Goal: Task Accomplishment & Management: Manage account settings

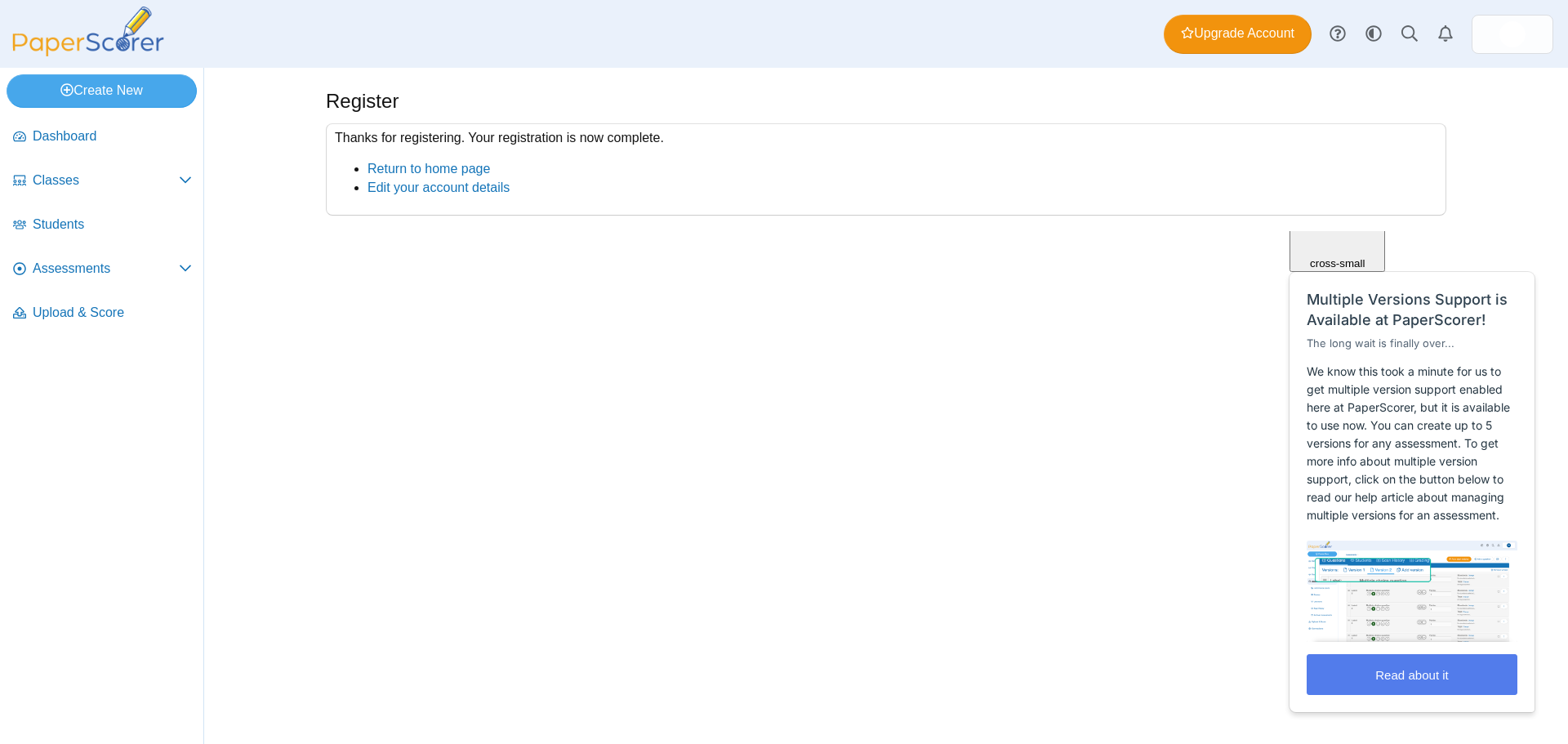
click at [949, 524] on div "Register Thanks for registering. Your registration is now complete. Return to h…" at bounding box center [886, 405] width 1226 height 676
click at [65, 180] on span "Classes" at bounding box center [105, 180] width 146 height 18
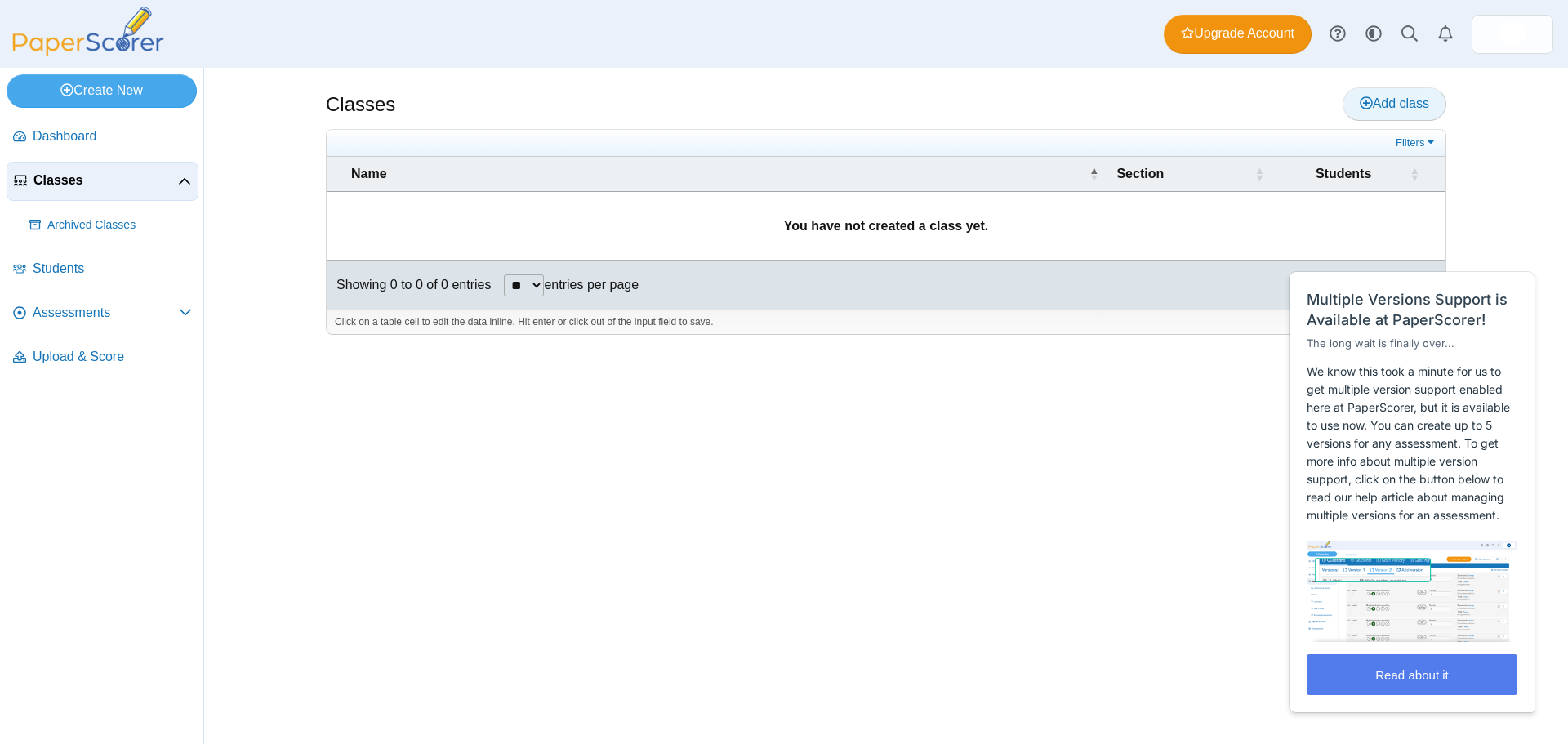
click at [1378, 105] on span "Add class" at bounding box center [1395, 104] width 70 height 14
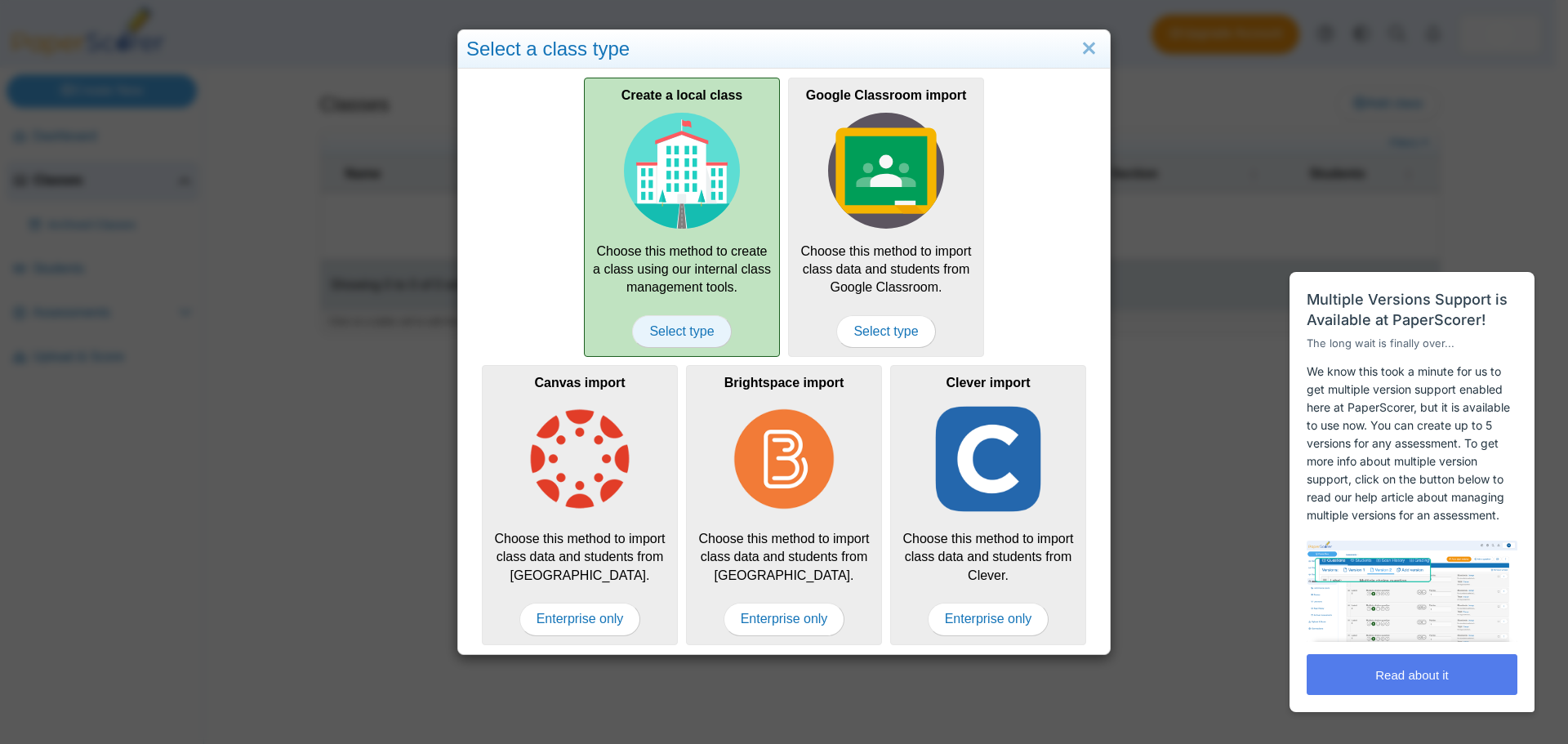
click at [639, 336] on span "Select type" at bounding box center [682, 332] width 99 height 33
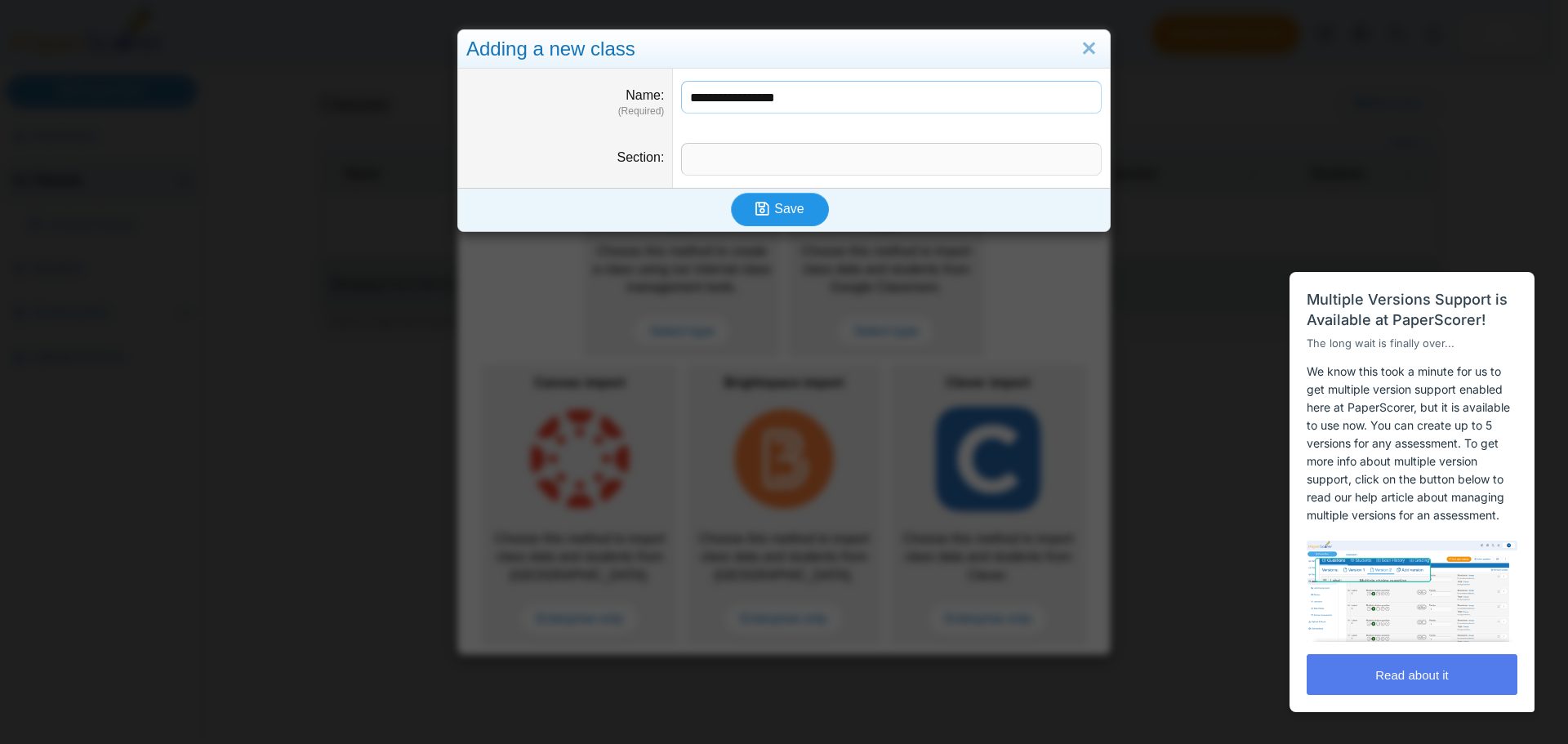
type input "**********"
click at [789, 216] on span "Save" at bounding box center [788, 209] width 29 height 14
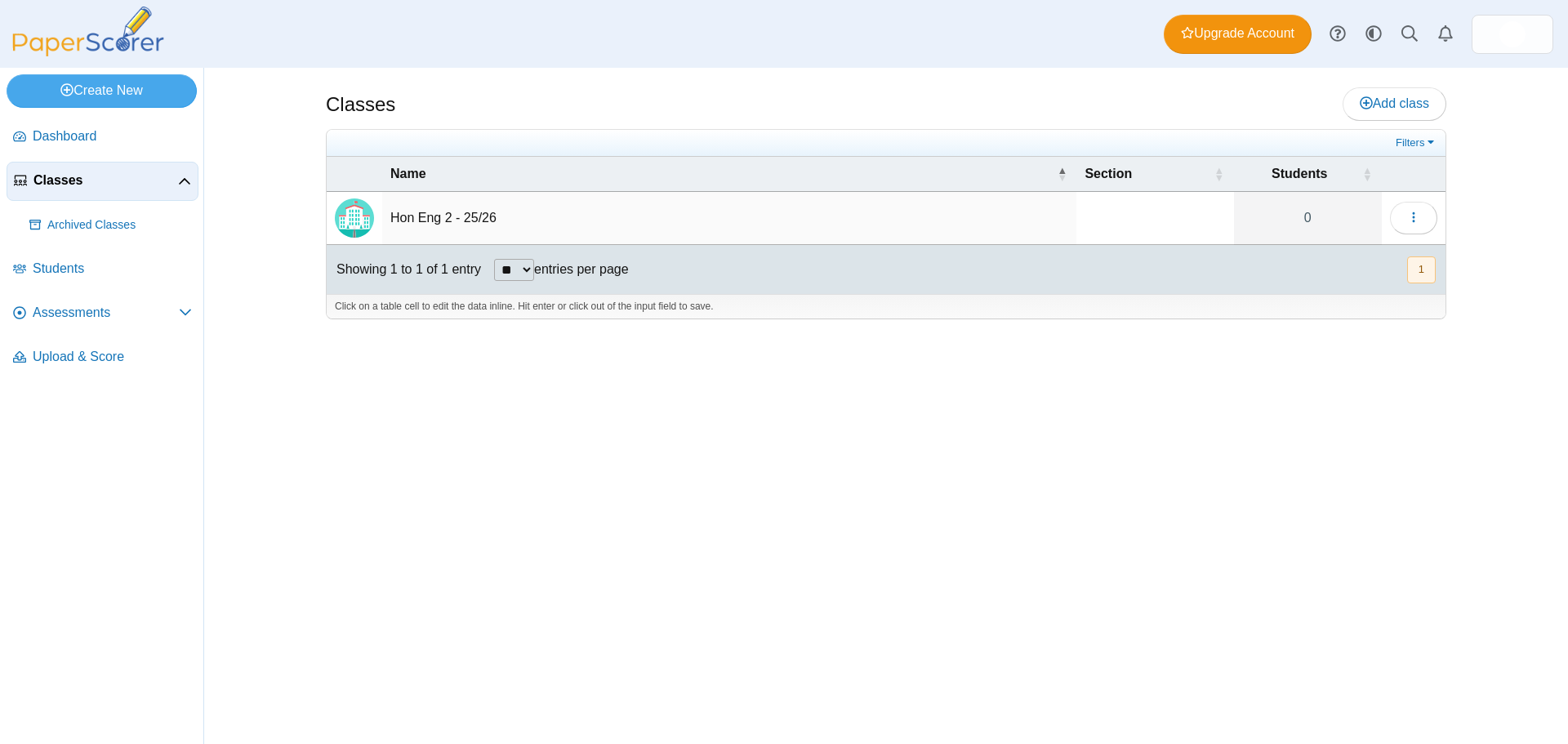
click at [422, 213] on td "Hon Eng 2 - 25/26" at bounding box center [729, 218] width 695 height 53
click at [1418, 222] on icon "button" at bounding box center [1414, 218] width 14 height 14
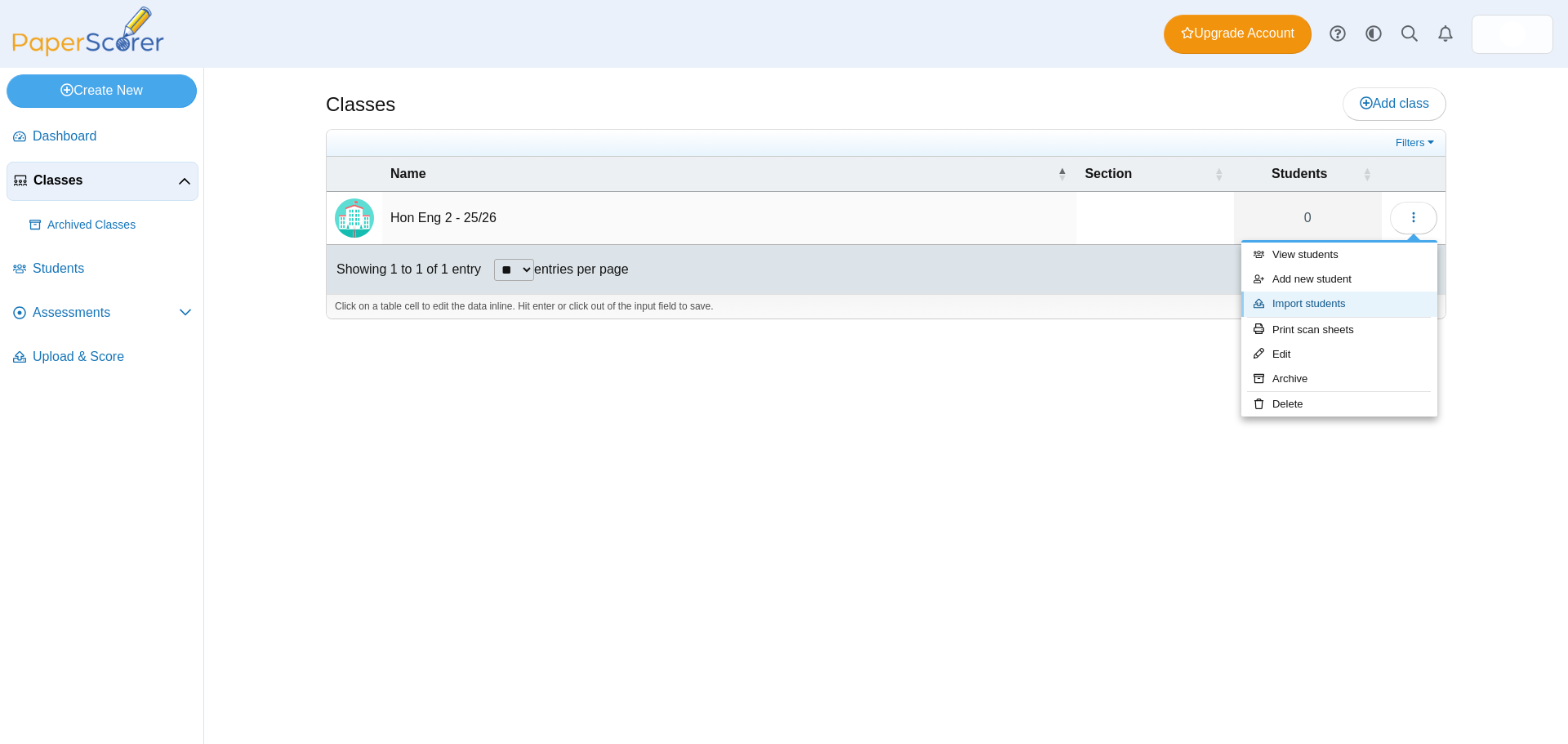
click at [1287, 302] on link "Import students" at bounding box center [1339, 303] width 196 height 24
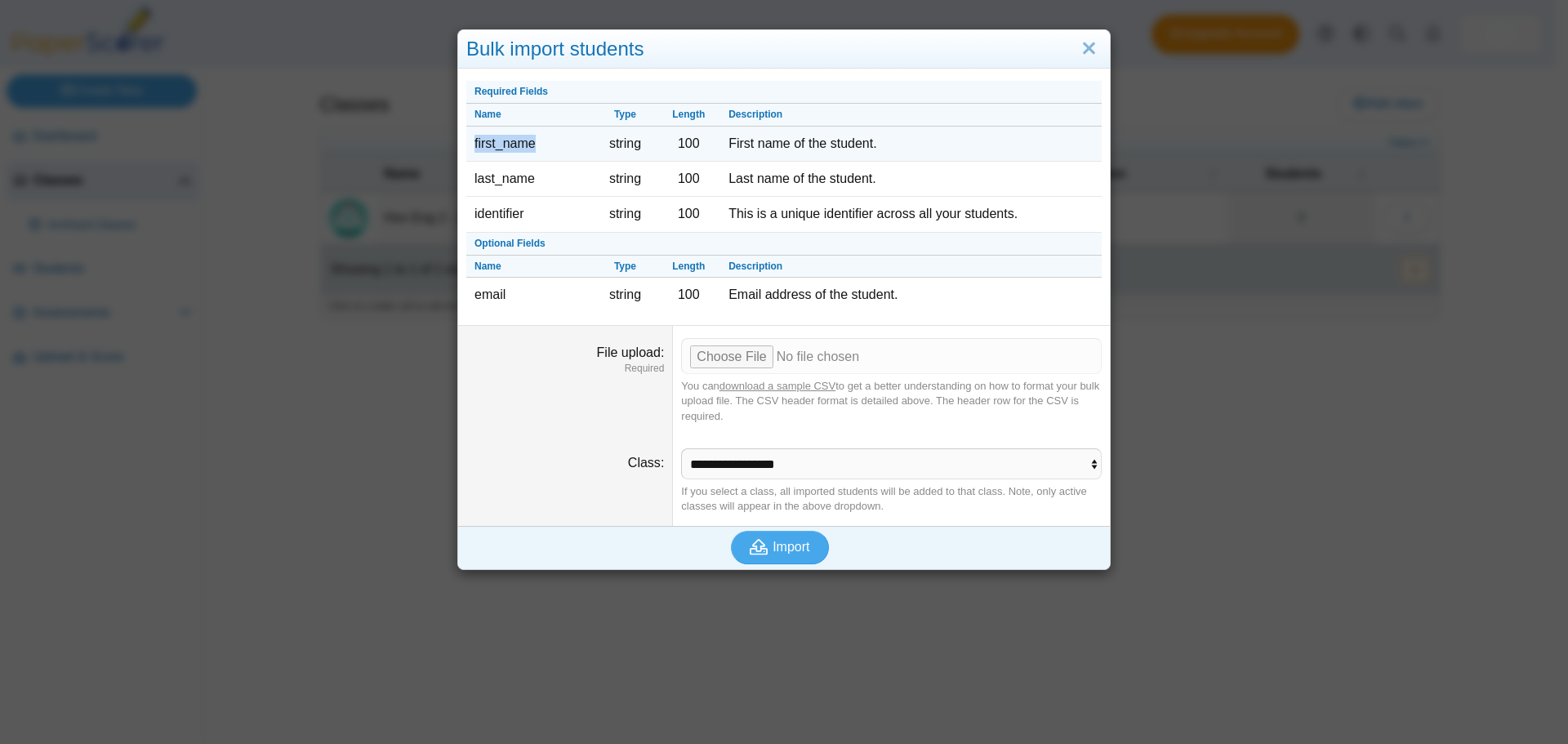
drag, startPoint x: 532, startPoint y: 147, endPoint x: 464, endPoint y: 148, distance: 68.0
click at [466, 148] on td "first_name" at bounding box center [530, 144] width 128 height 35
copy td "first_name"
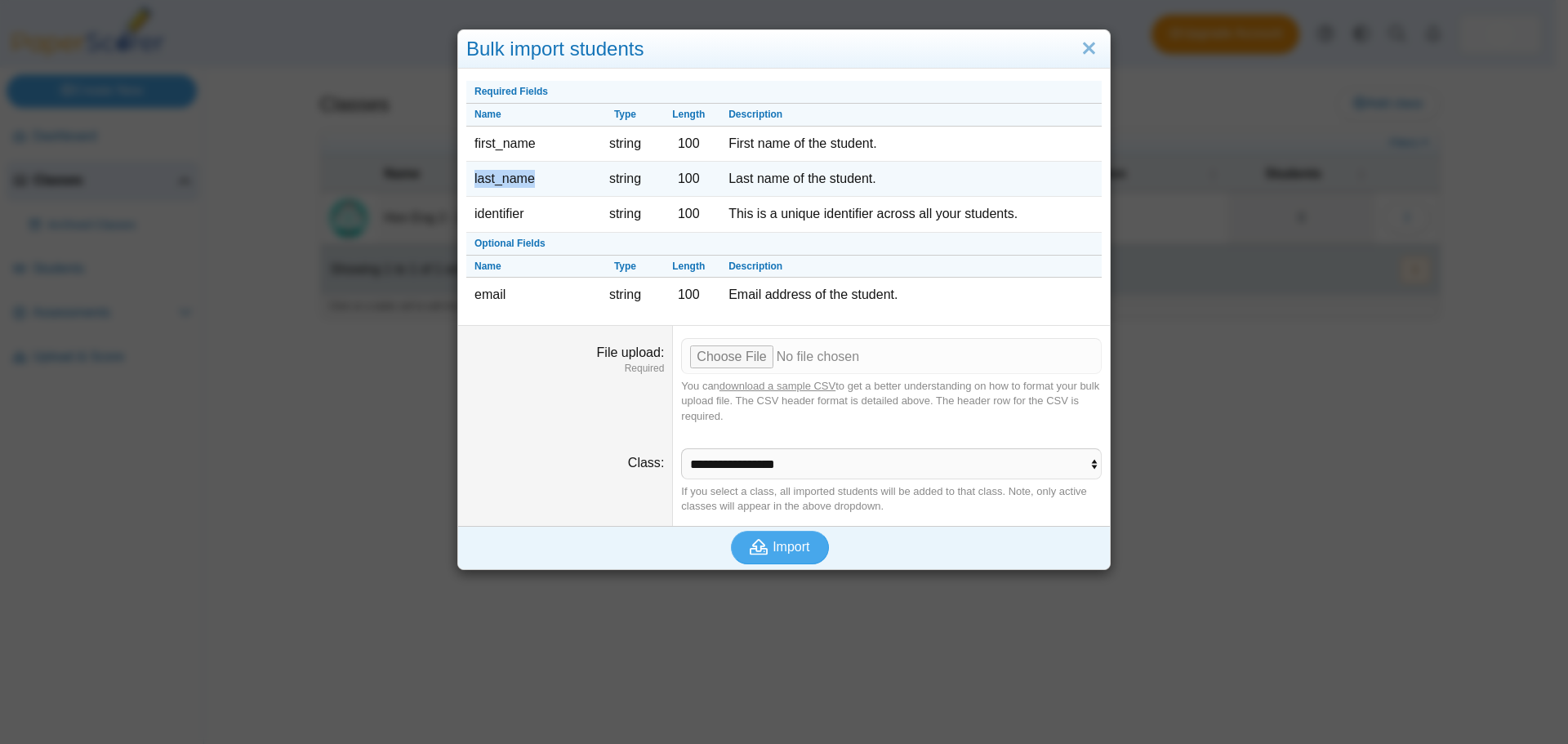
drag, startPoint x: 533, startPoint y: 181, endPoint x: 466, endPoint y: 181, distance: 67.0
click at [466, 181] on td "last_name" at bounding box center [530, 179] width 128 height 35
copy td "last_name"
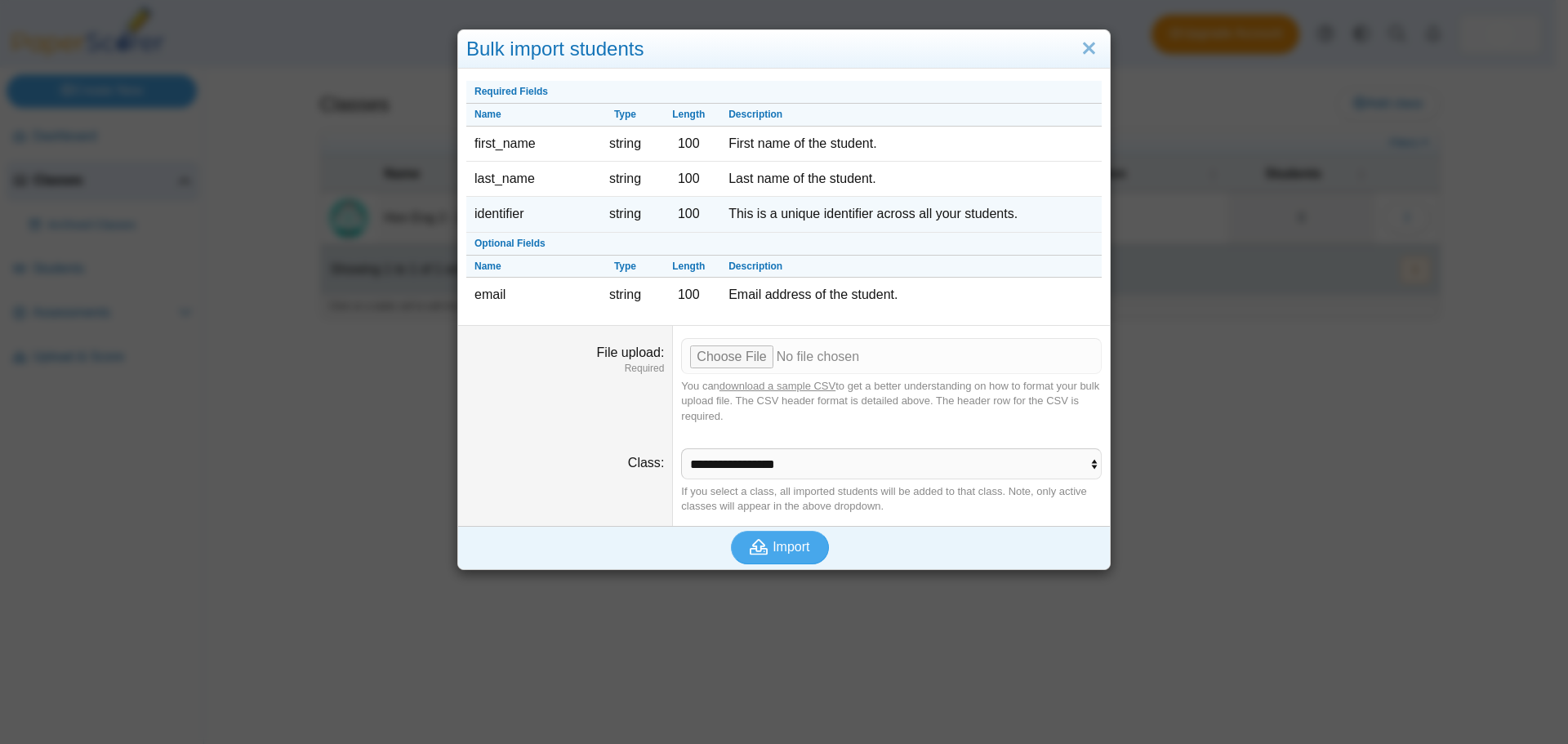
click at [480, 219] on td "identifier" at bounding box center [530, 215] width 128 height 35
drag, startPoint x: 520, startPoint y: 213, endPoint x: 467, endPoint y: 222, distance: 53.8
click at [467, 222] on td "identifier" at bounding box center [530, 215] width 128 height 35
copy td "identifier"
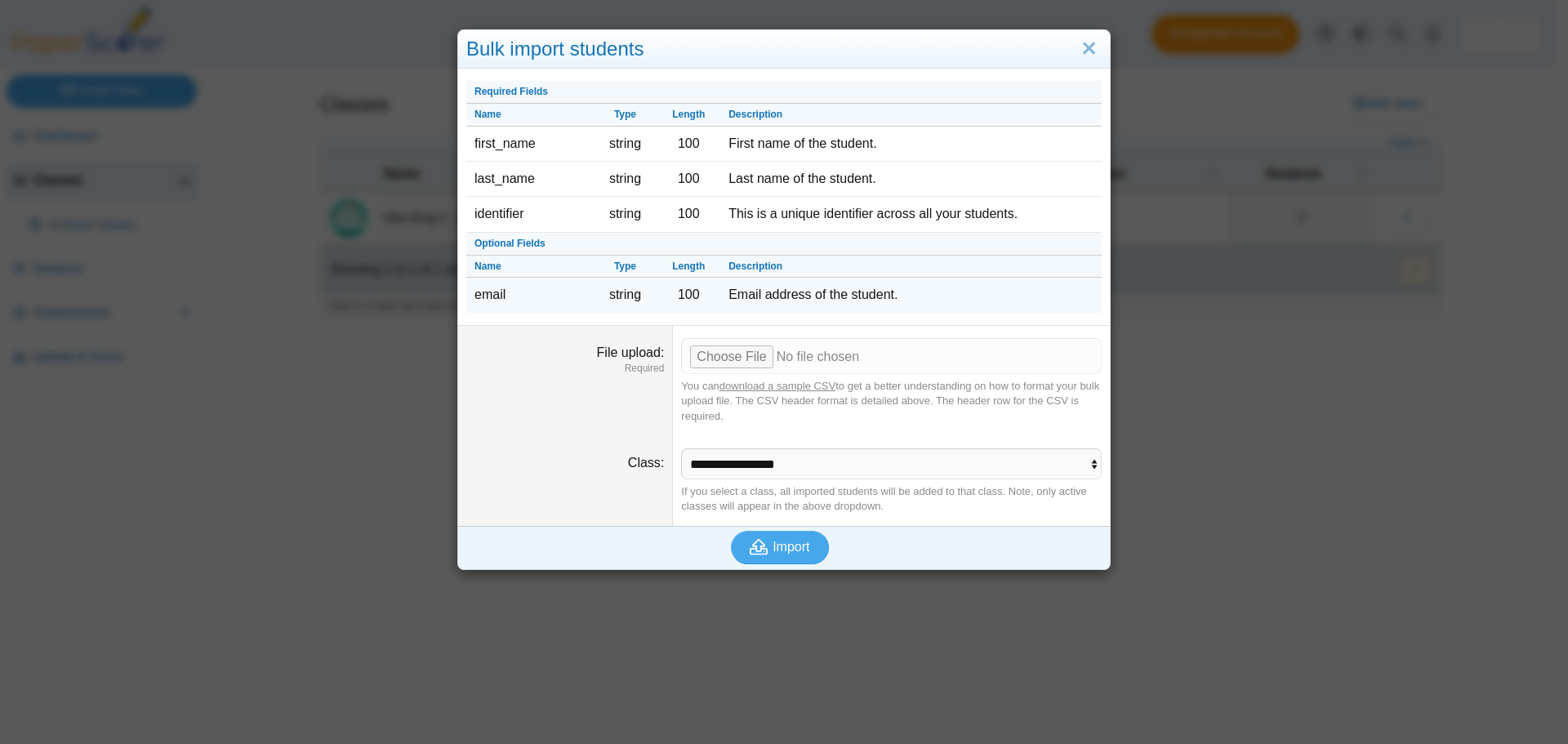
click at [504, 293] on td "email" at bounding box center [530, 294] width 128 height 34
drag, startPoint x: 504, startPoint y: 294, endPoint x: 466, endPoint y: 302, distance: 38.8
click at [466, 302] on td "email" at bounding box center [530, 294] width 128 height 34
copy td "email"
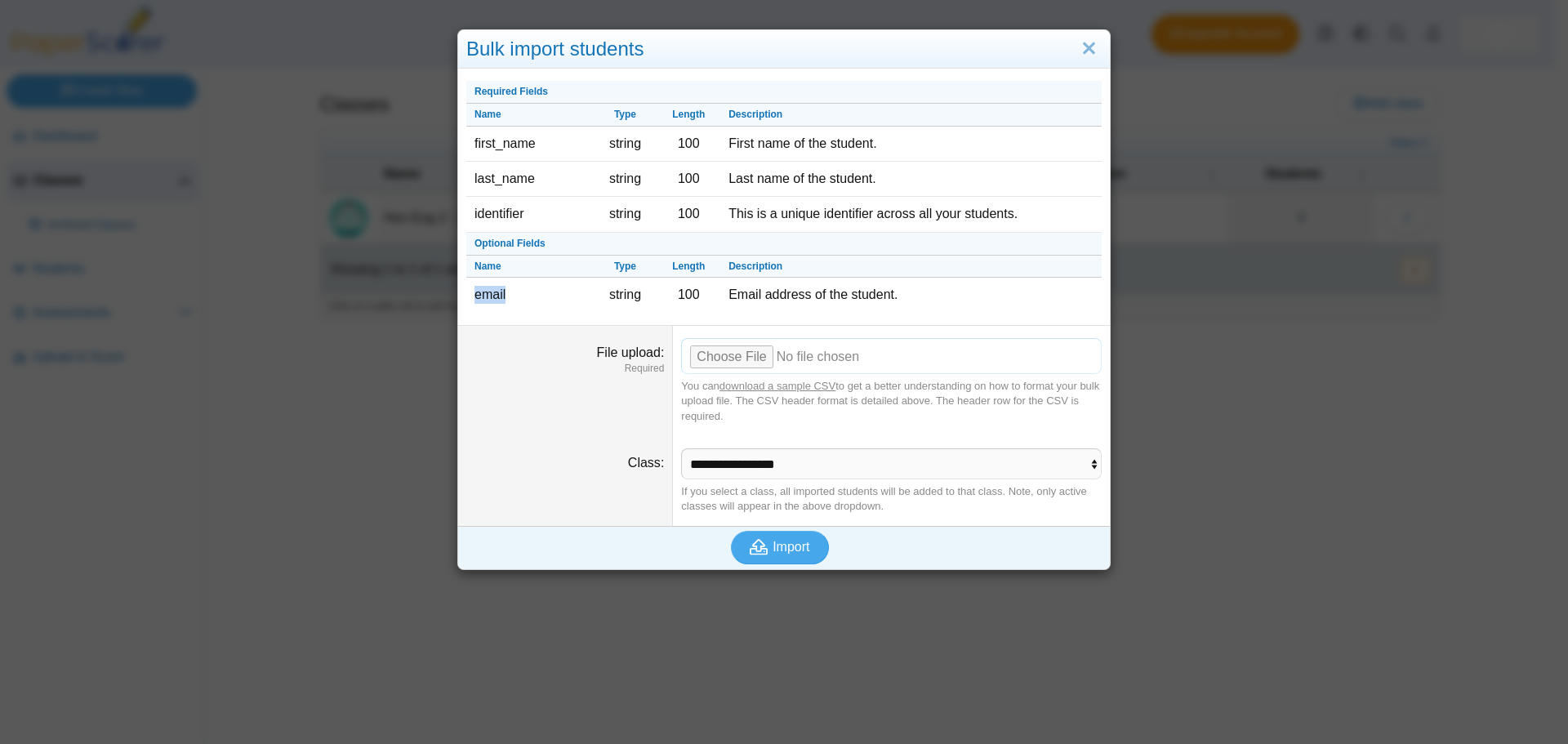
click at [746, 356] on input "File upload" at bounding box center [891, 356] width 421 height 36
type input "**********"
click at [789, 551] on span "Import" at bounding box center [791, 547] width 37 height 14
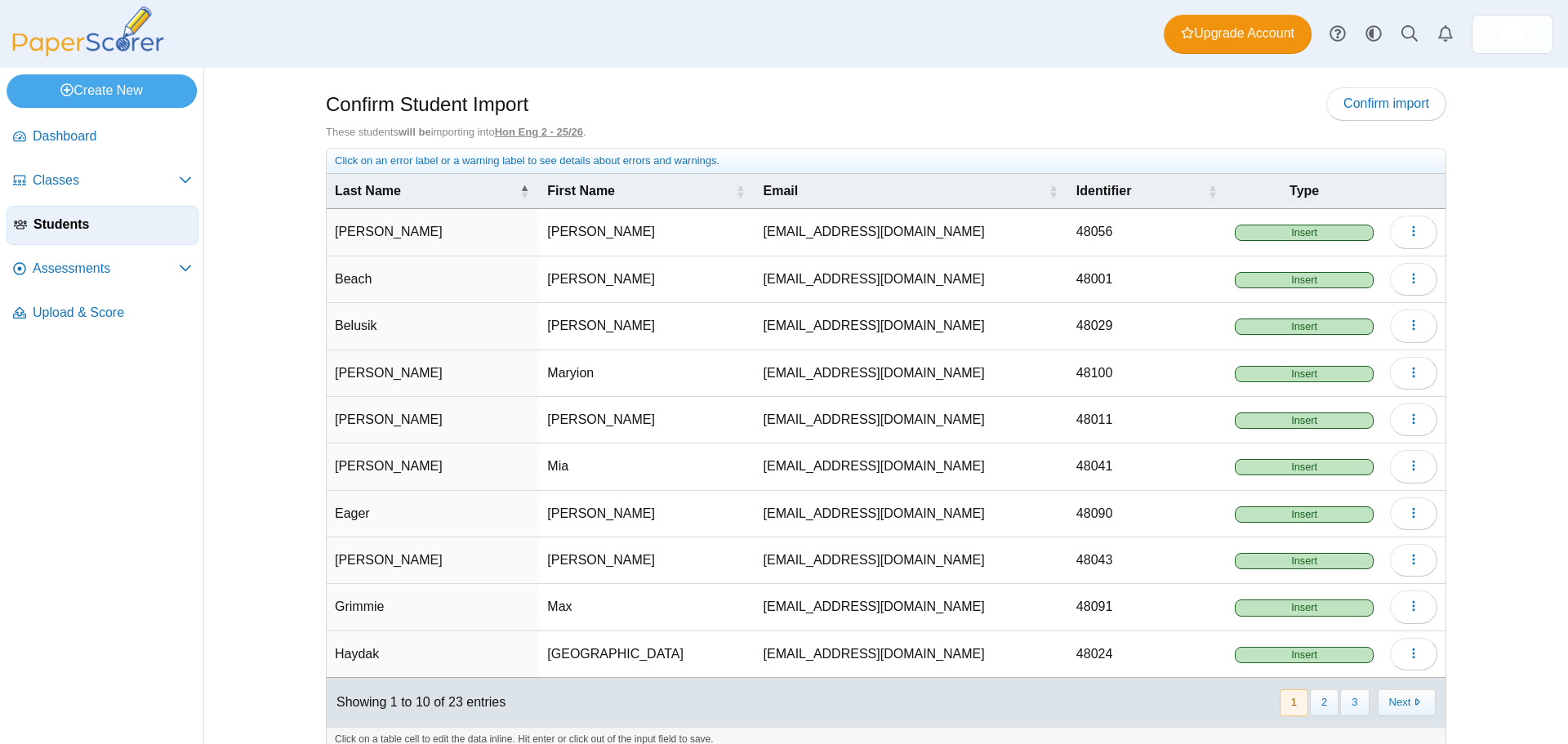
scroll to position [23, 0]
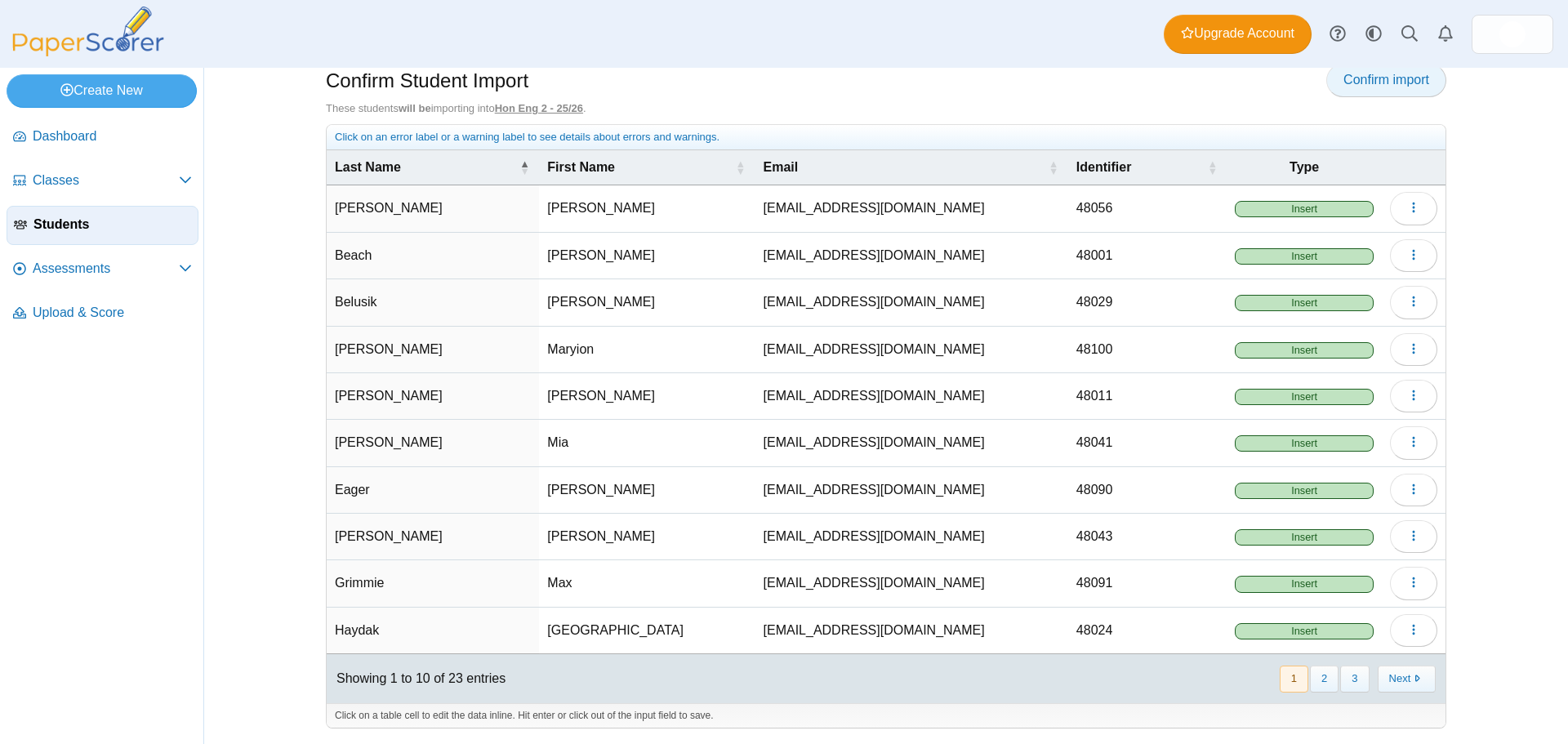
click at [1397, 79] on span "Confirm import" at bounding box center [1386, 79] width 86 height 14
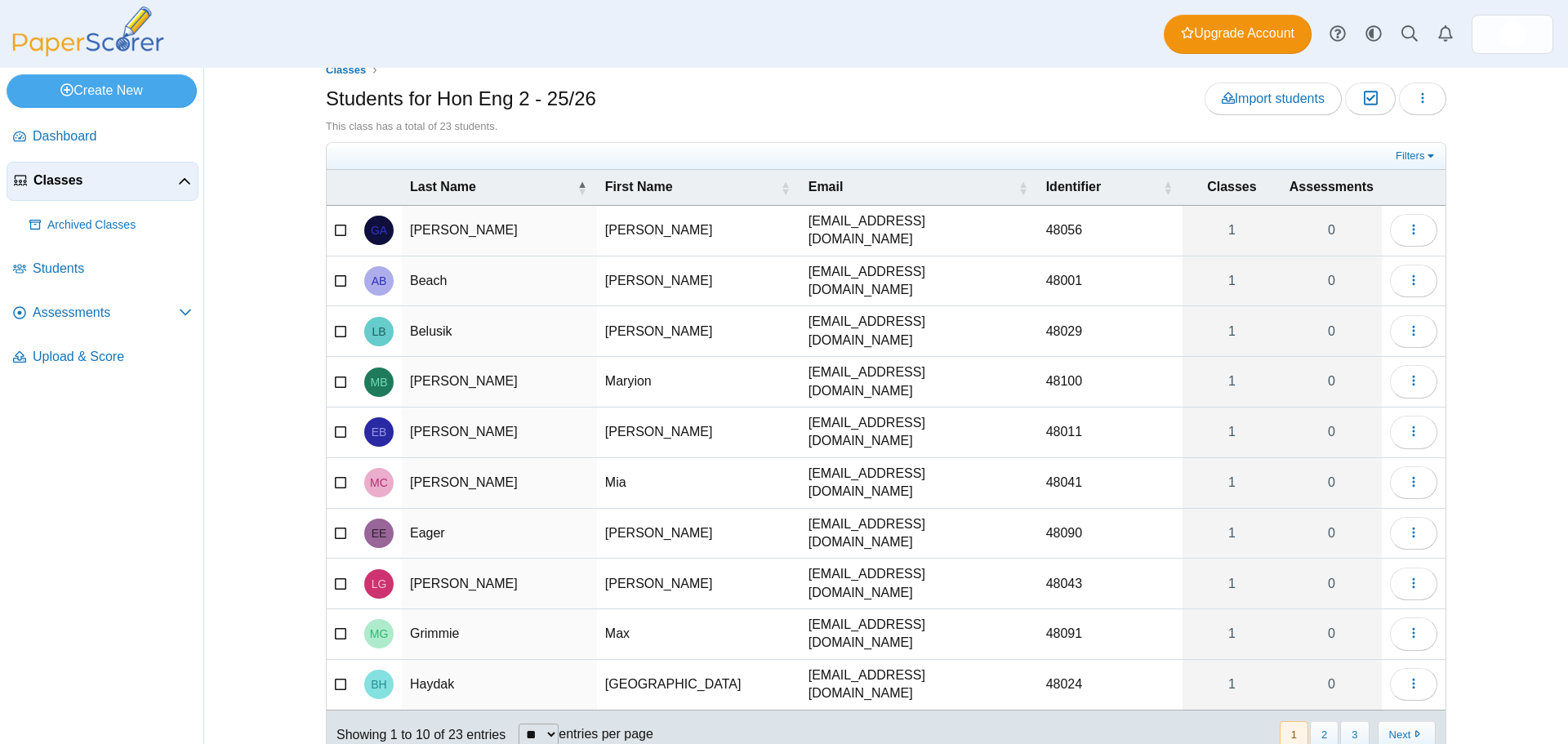
scroll to position [45, 0]
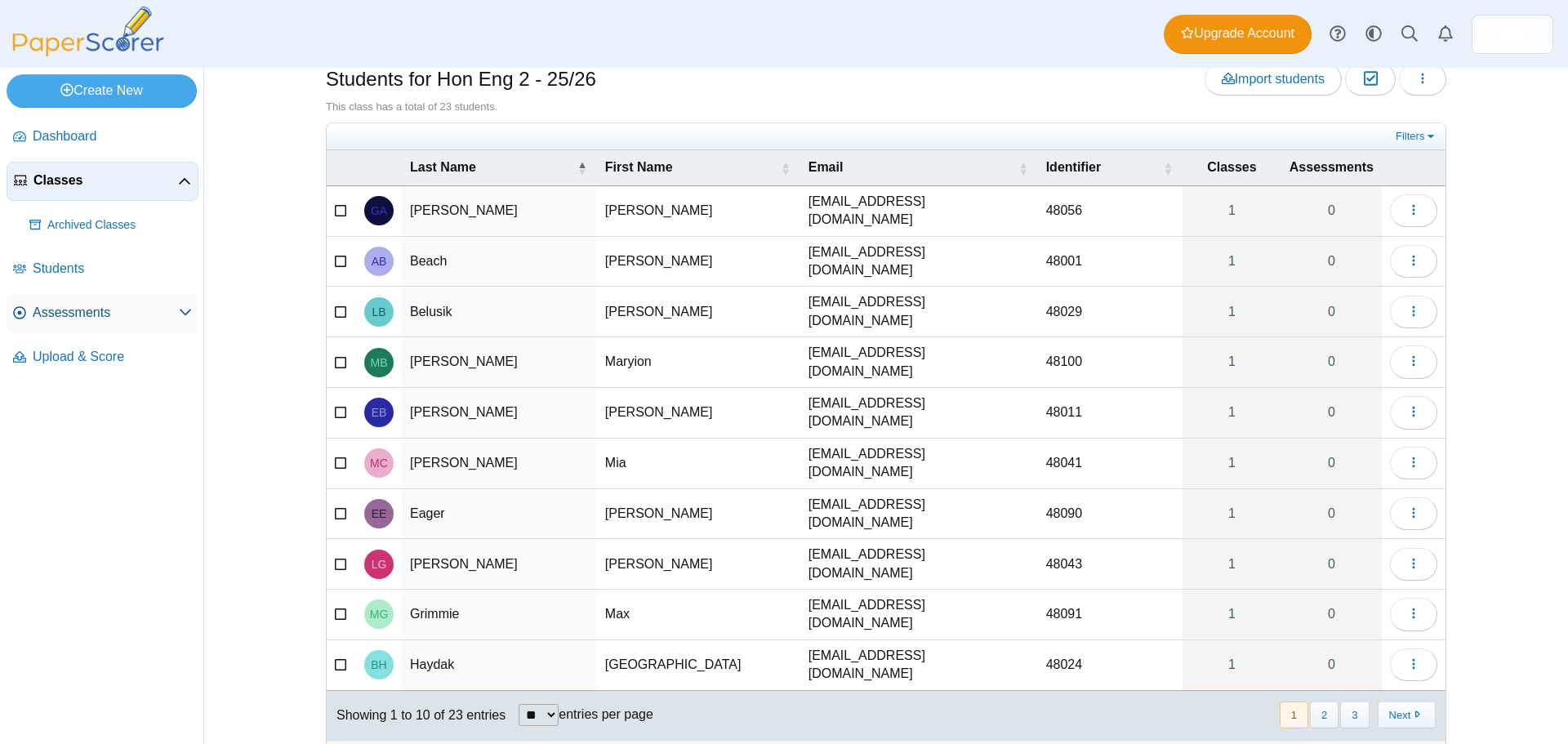
click at [67, 315] on span "Assessments" at bounding box center [105, 312] width 146 height 18
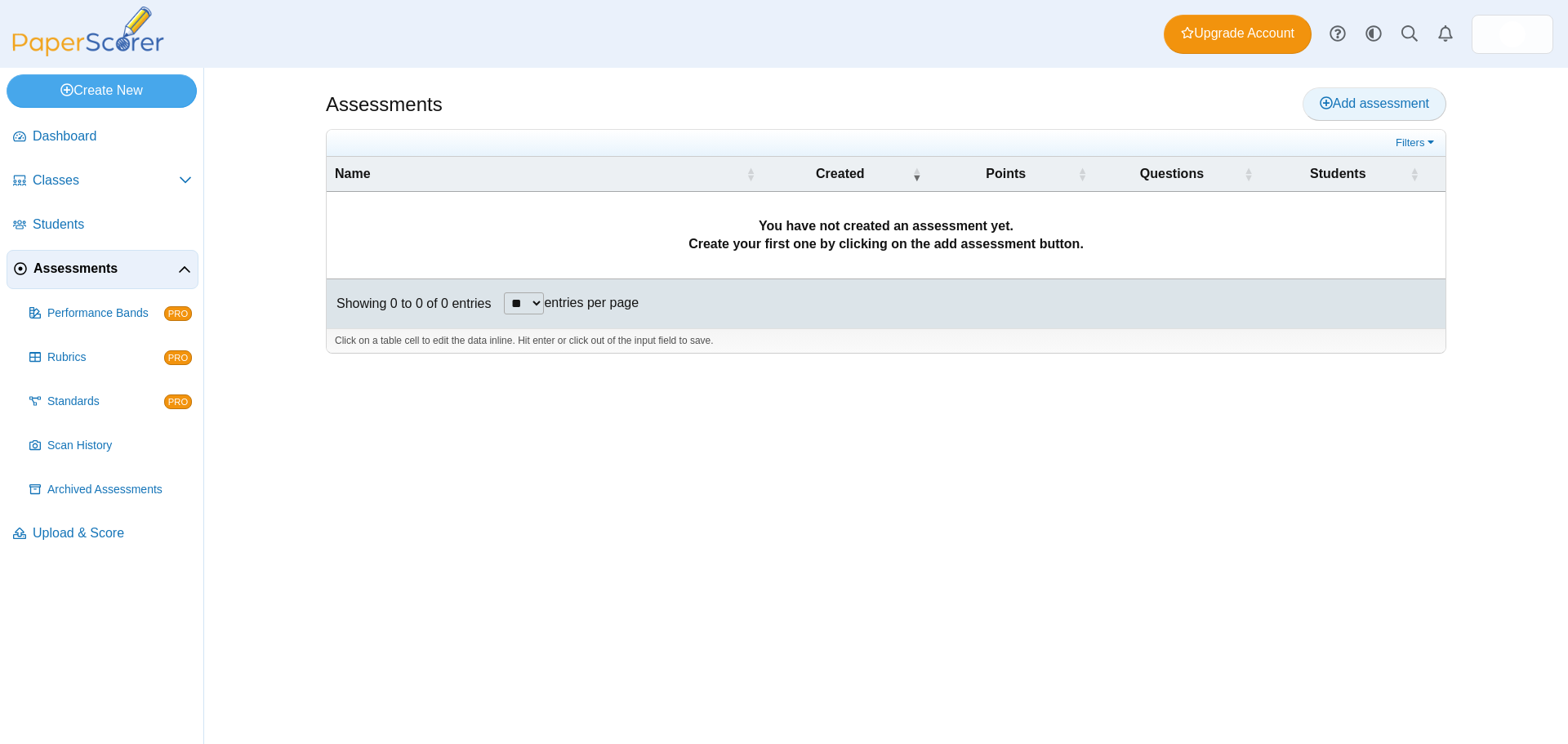
click at [1338, 98] on span "Add assessment" at bounding box center [1375, 104] width 109 height 14
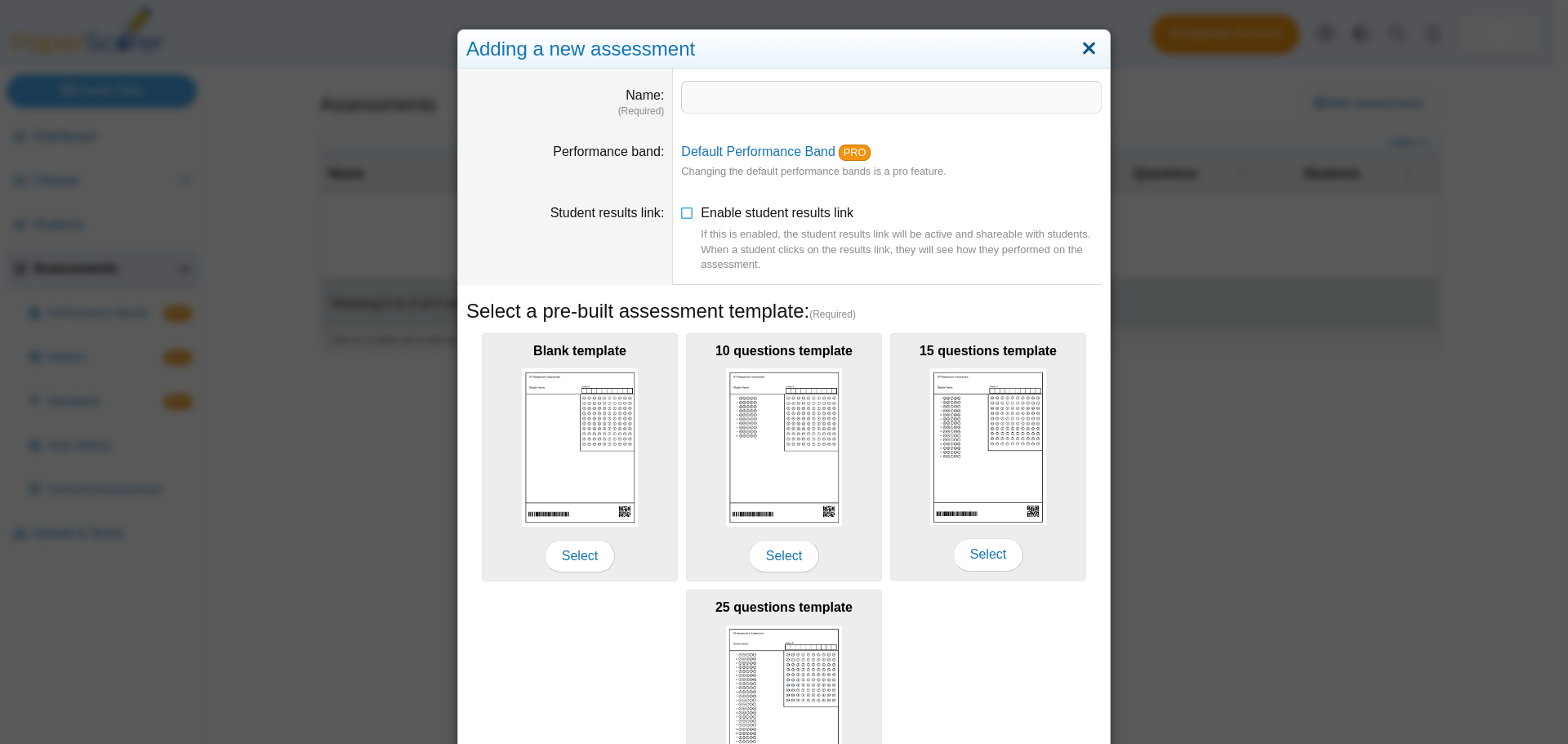
click at [1087, 51] on link "Close" at bounding box center [1089, 48] width 25 height 28
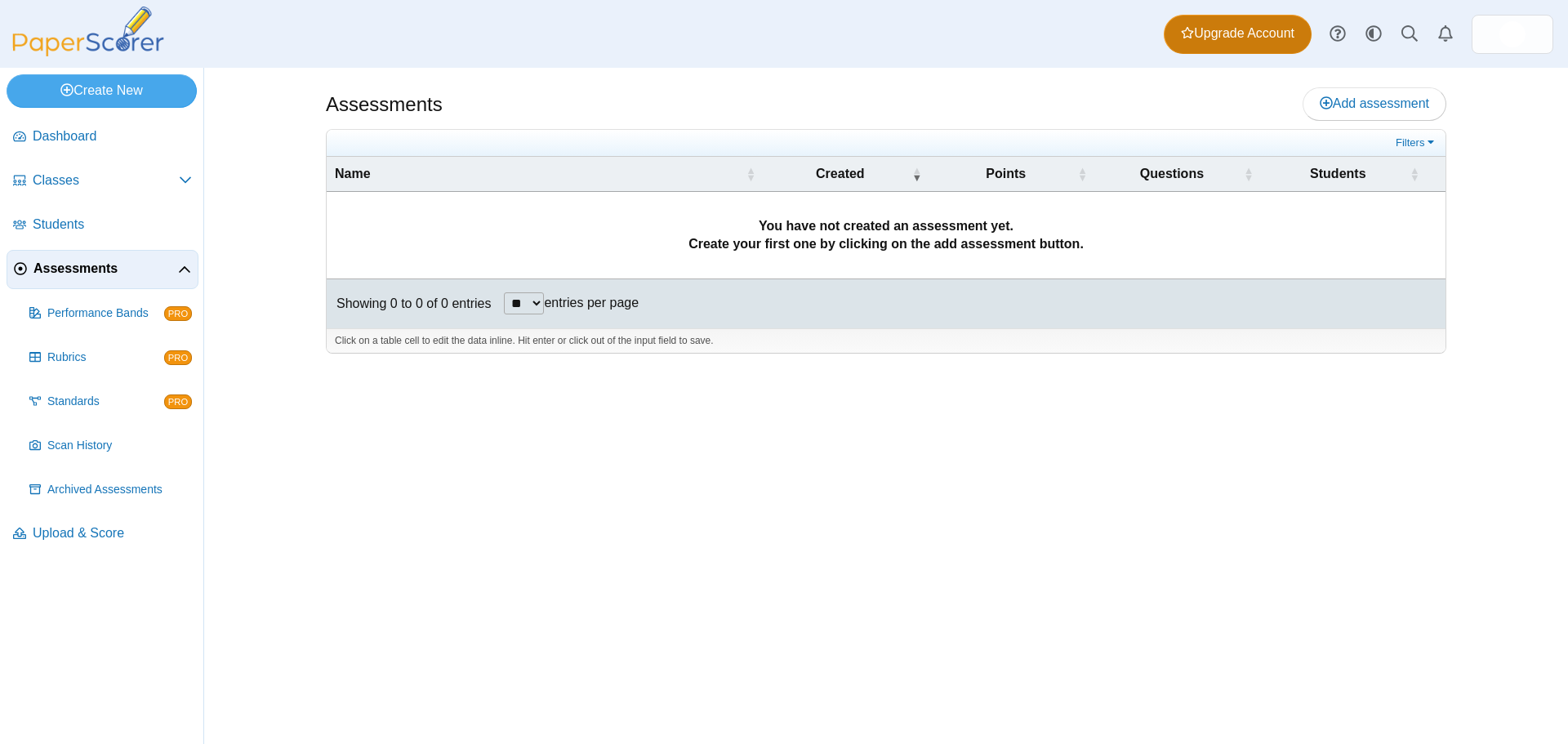
click at [1228, 40] on span "Upgrade Account" at bounding box center [1237, 33] width 113 height 18
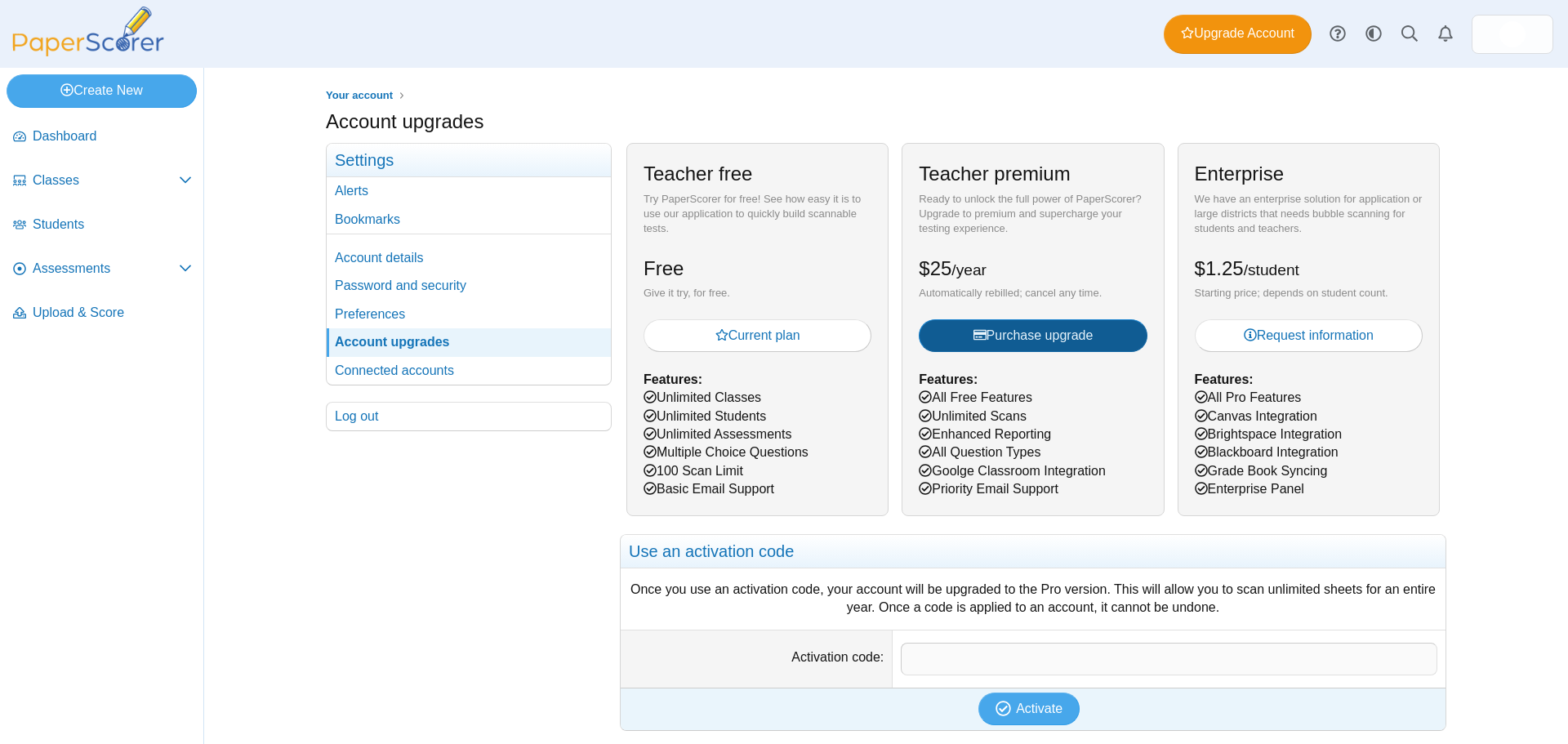
click at [990, 339] on span "Purchase upgrade" at bounding box center [1034, 335] width 120 height 14
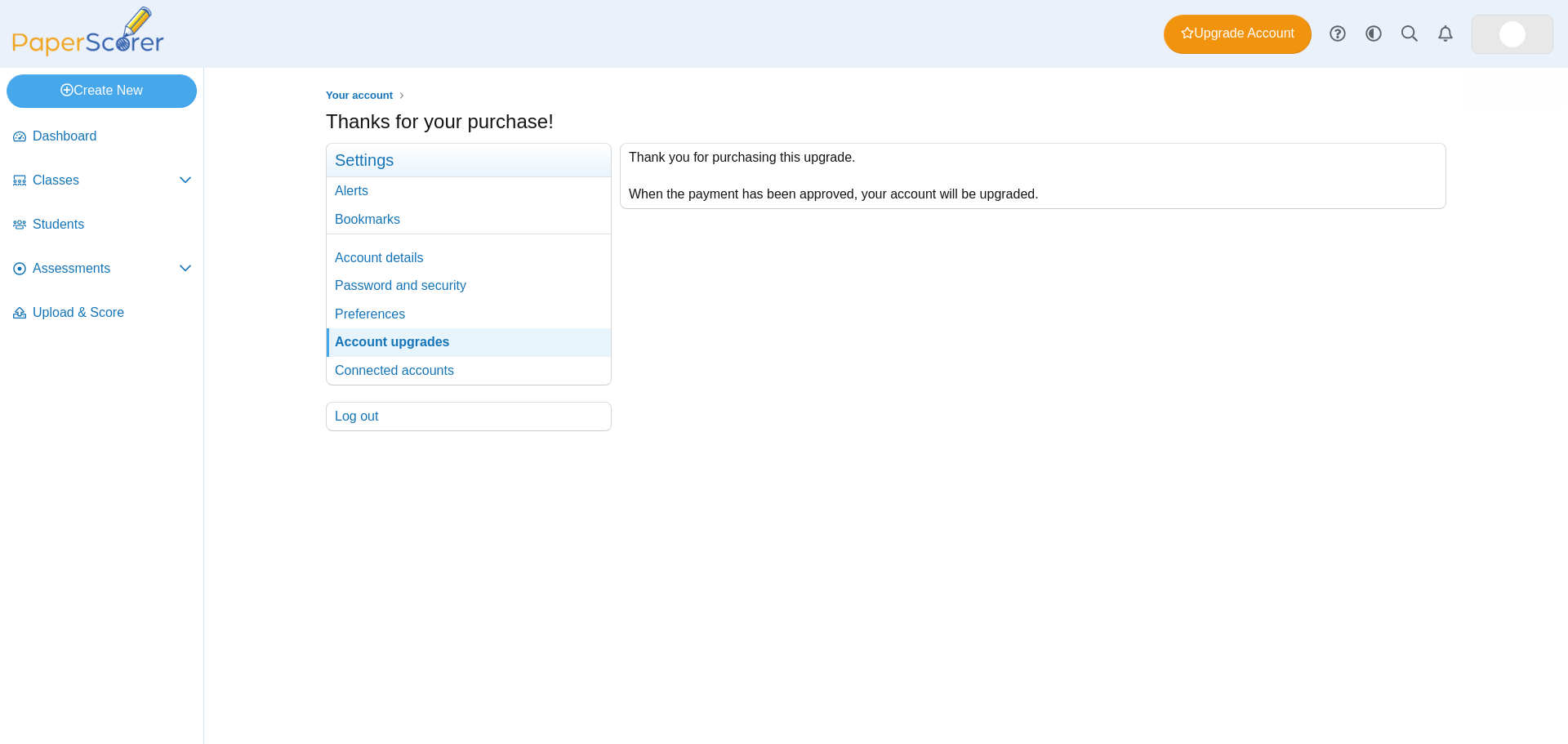
click at [1501, 24] on link at bounding box center [1513, 34] width 81 height 40
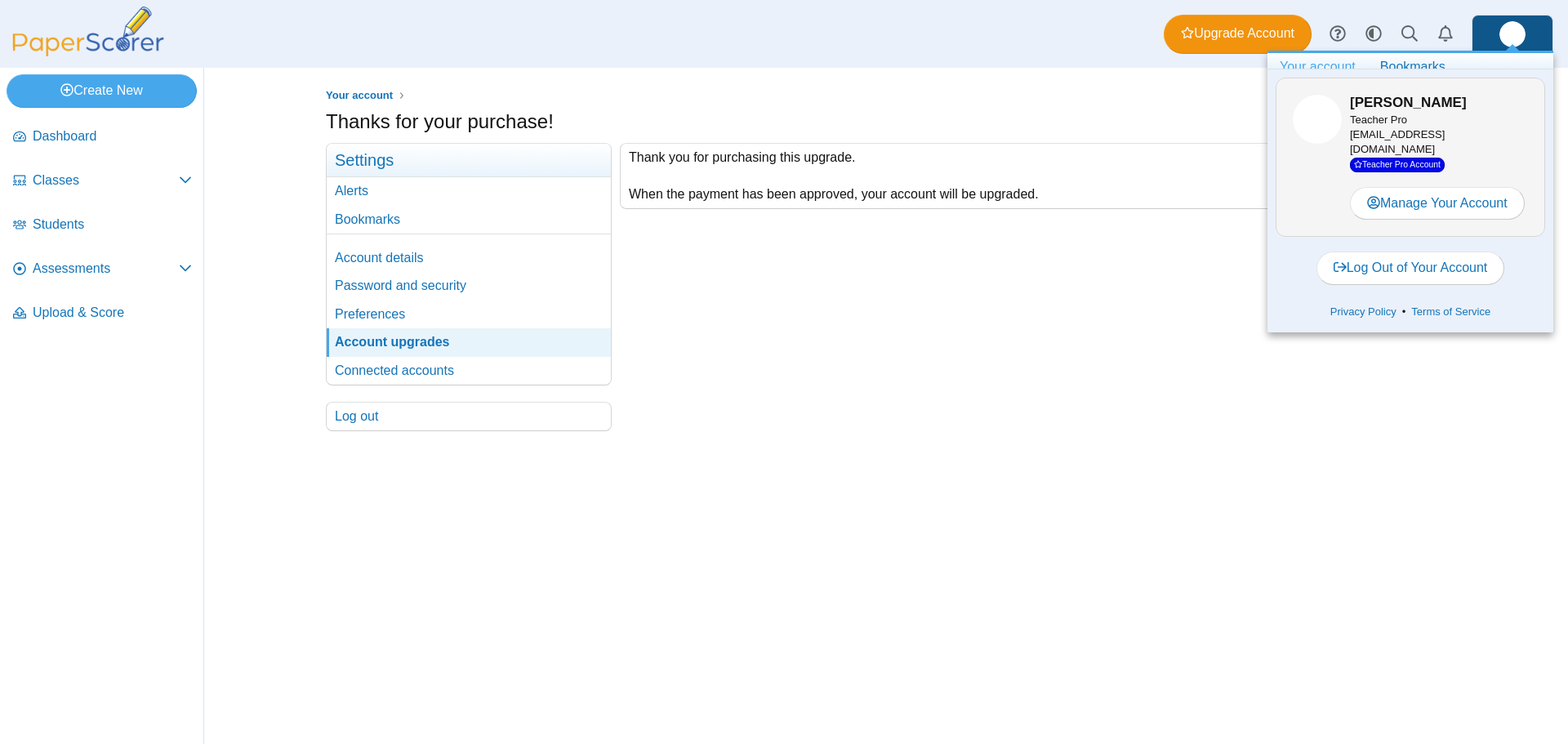
click at [833, 55] on div "Dashboard Classes Archived classes Students Assessments" at bounding box center [784, 34] width 1568 height 68
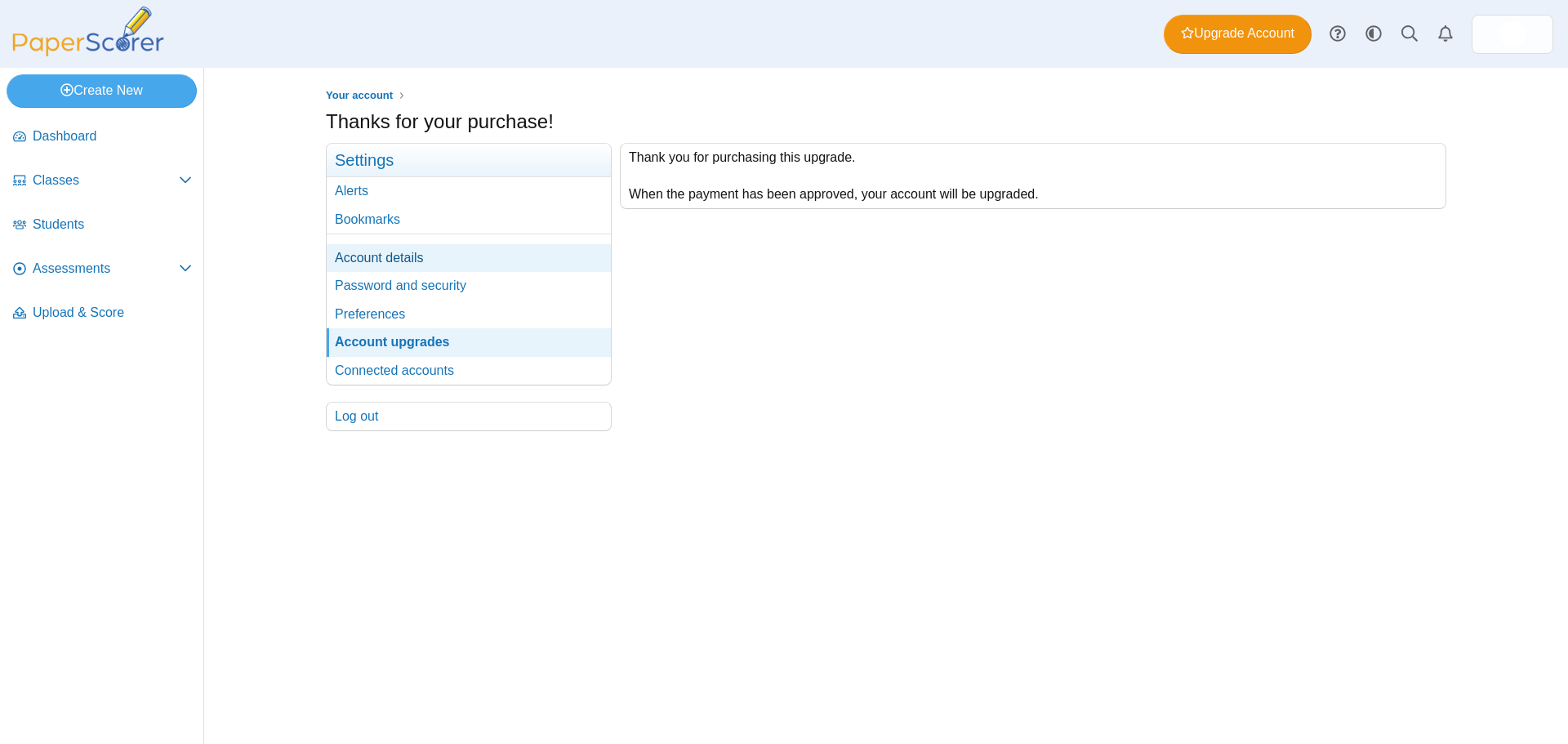
click at [371, 260] on link "Account details" at bounding box center [469, 257] width 284 height 28
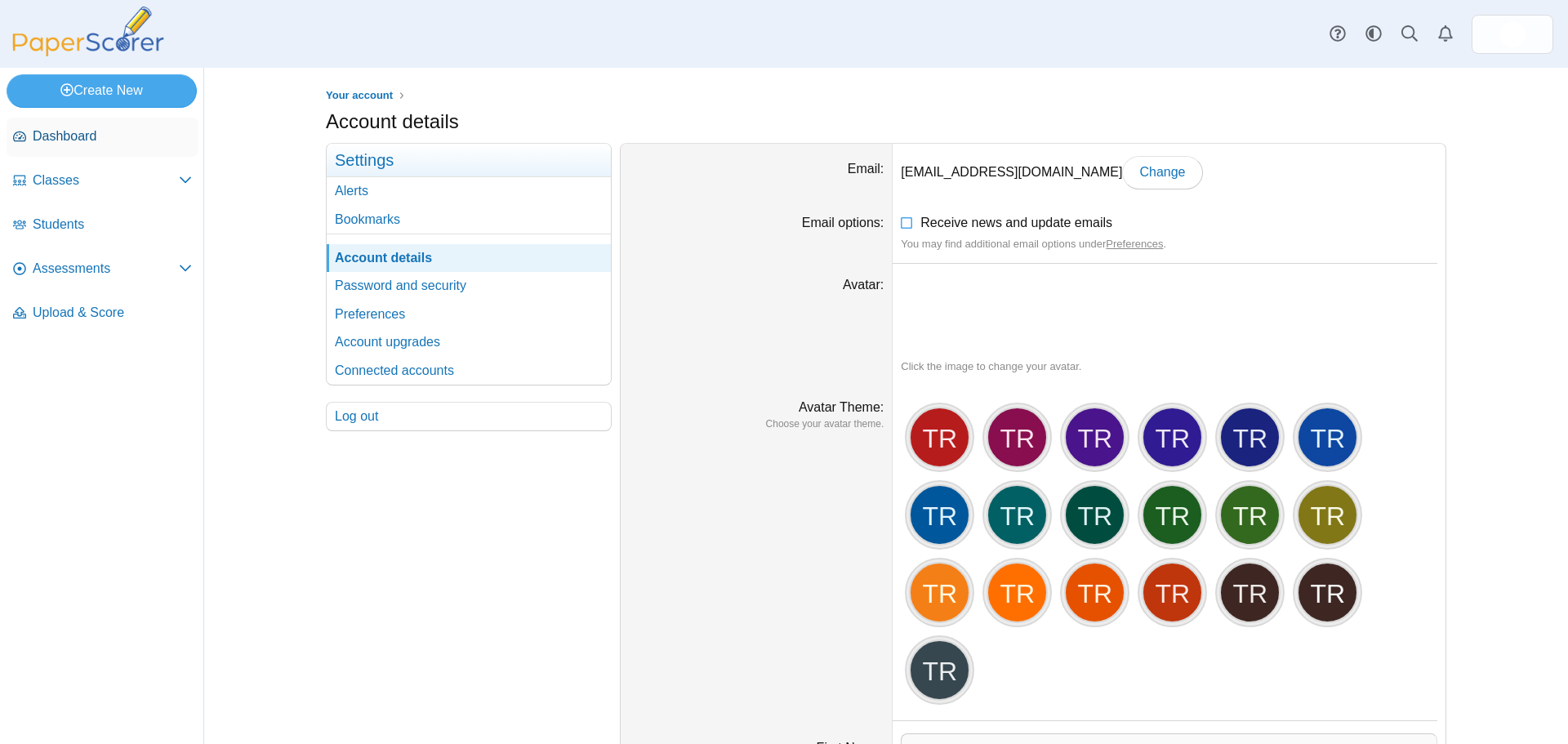
click at [46, 139] on span "Dashboard" at bounding box center [112, 136] width 160 height 18
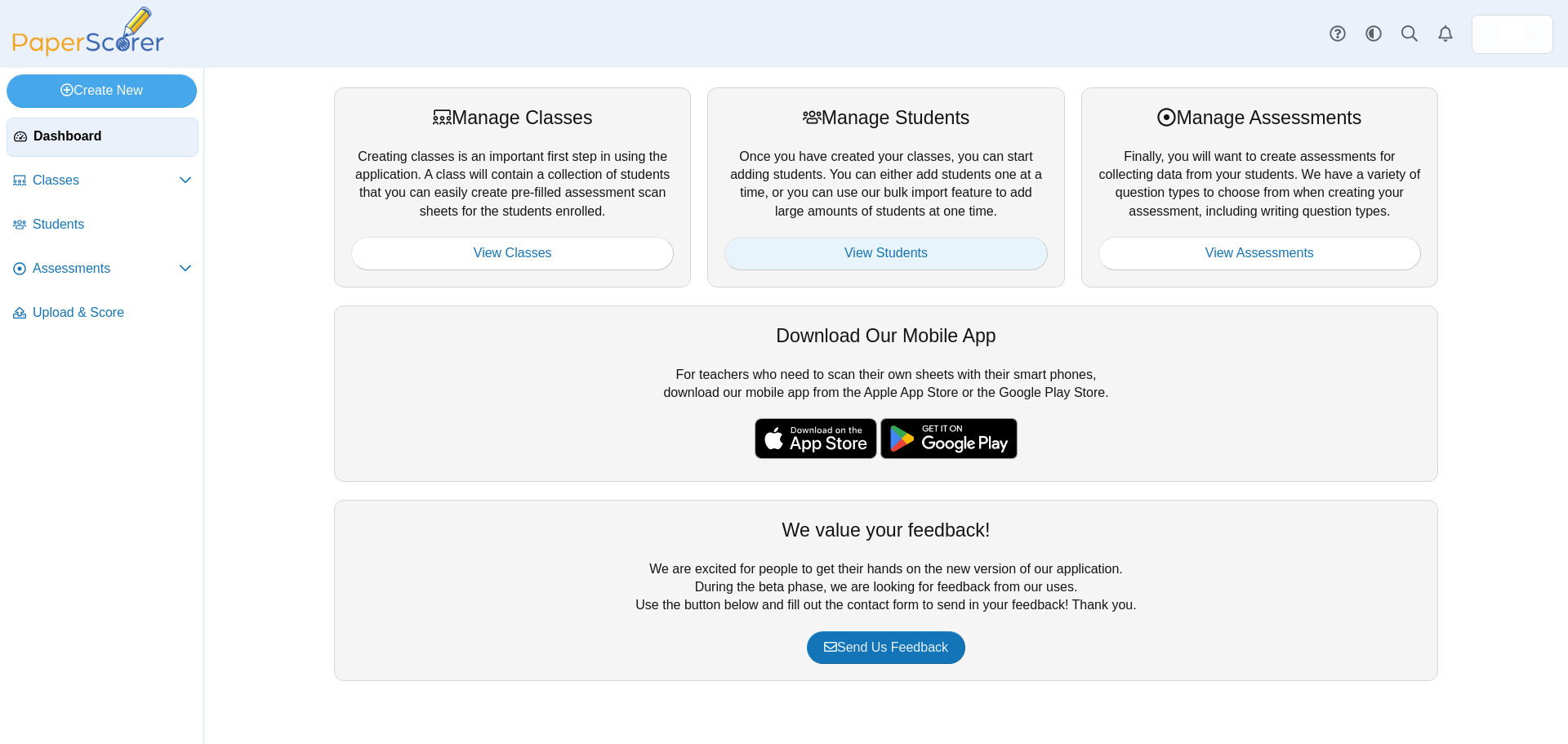
click at [931, 247] on link "View Students" at bounding box center [886, 253] width 323 height 33
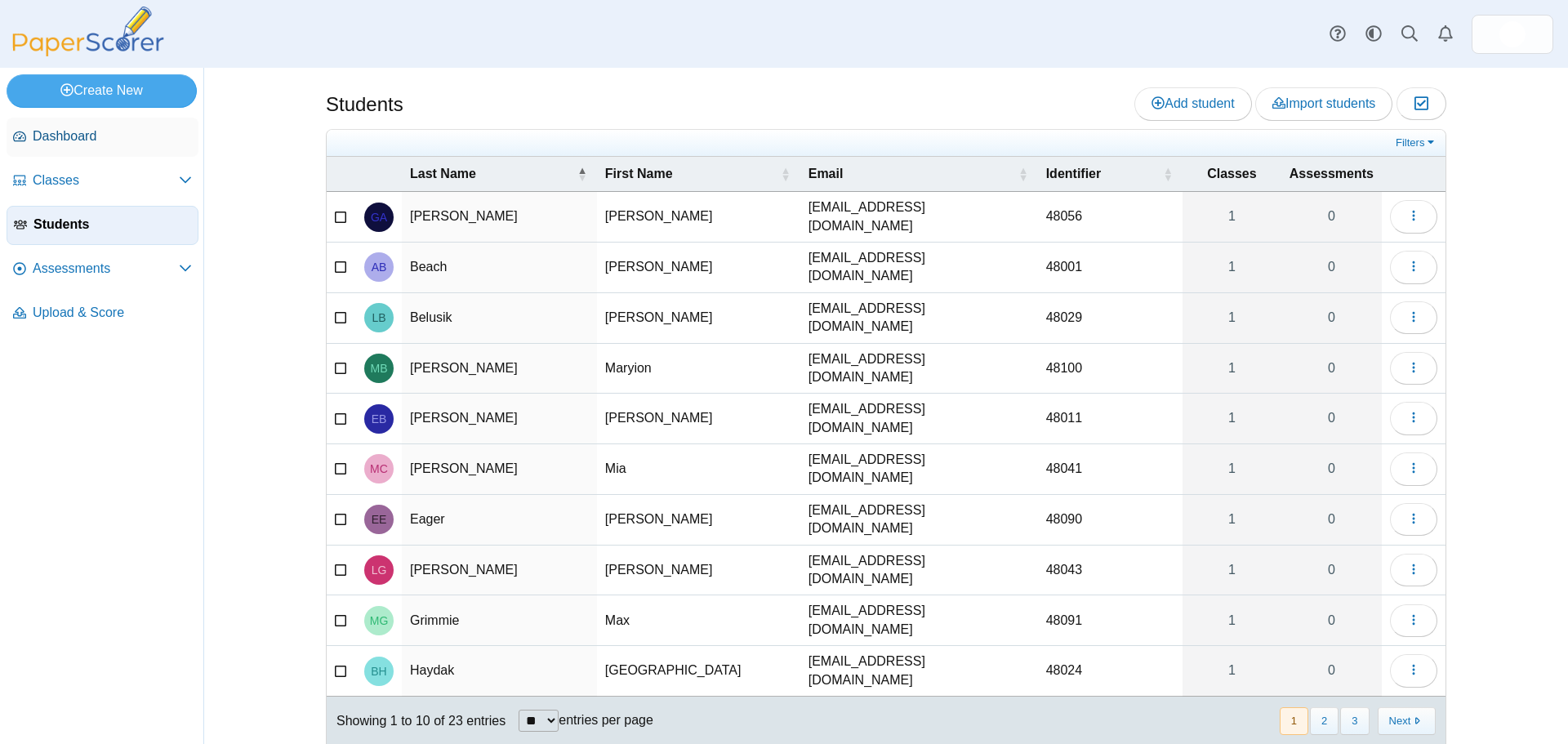
click at [12, 129] on link "Dashboard" at bounding box center [103, 137] width 192 height 40
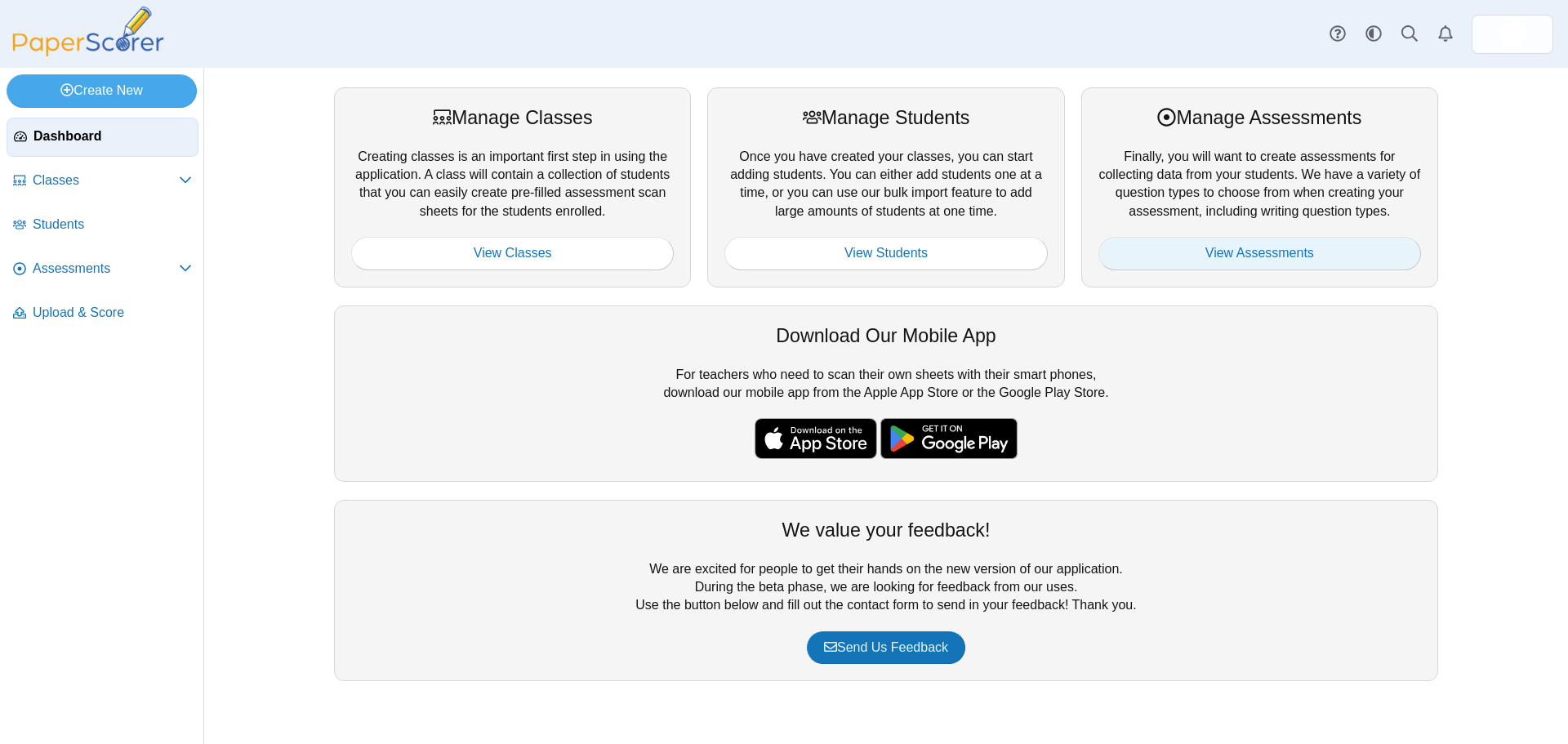
click at [1271, 252] on link "View Assessments" at bounding box center [1260, 253] width 323 height 33
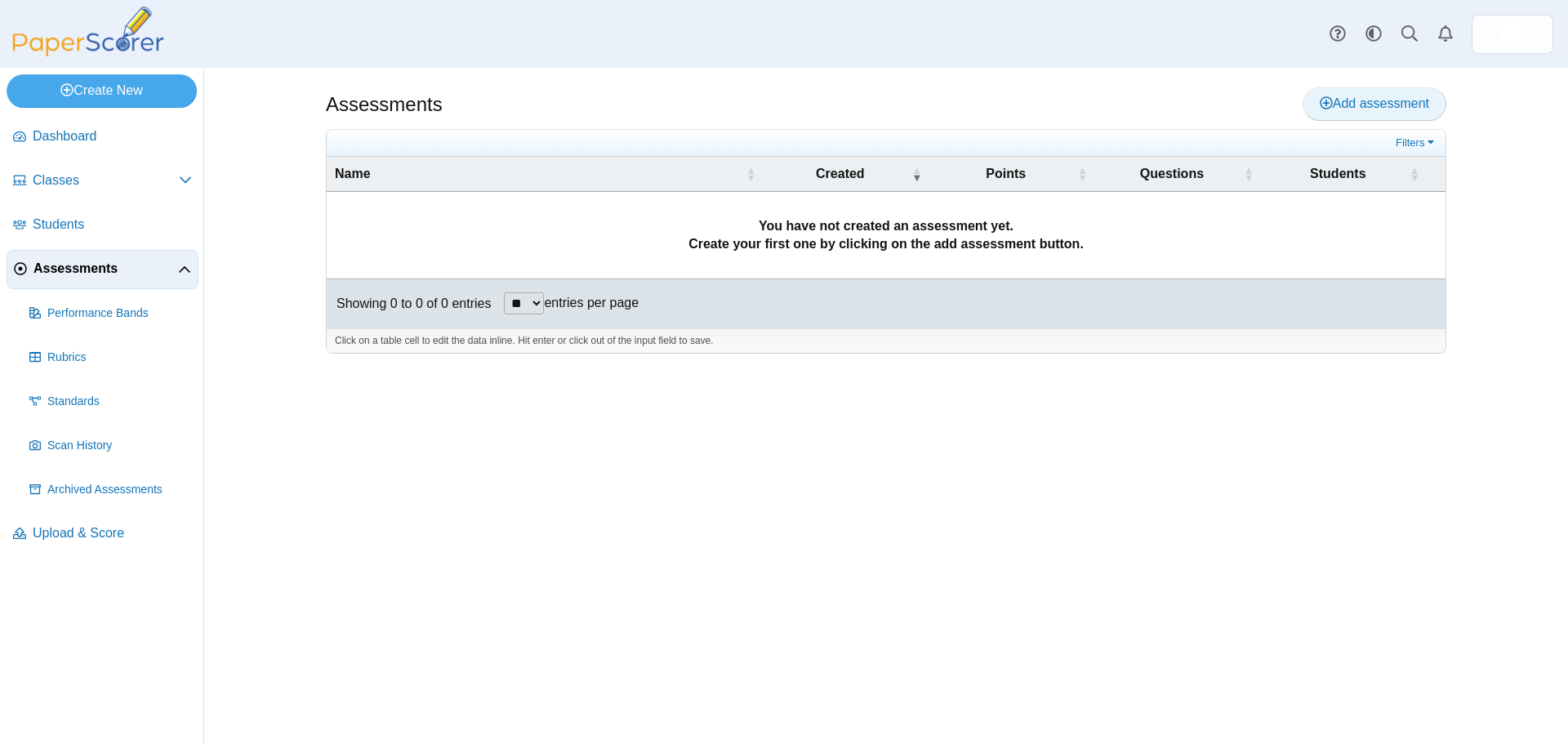
click at [1359, 93] on link "Add assessment" at bounding box center [1375, 104] width 144 height 33
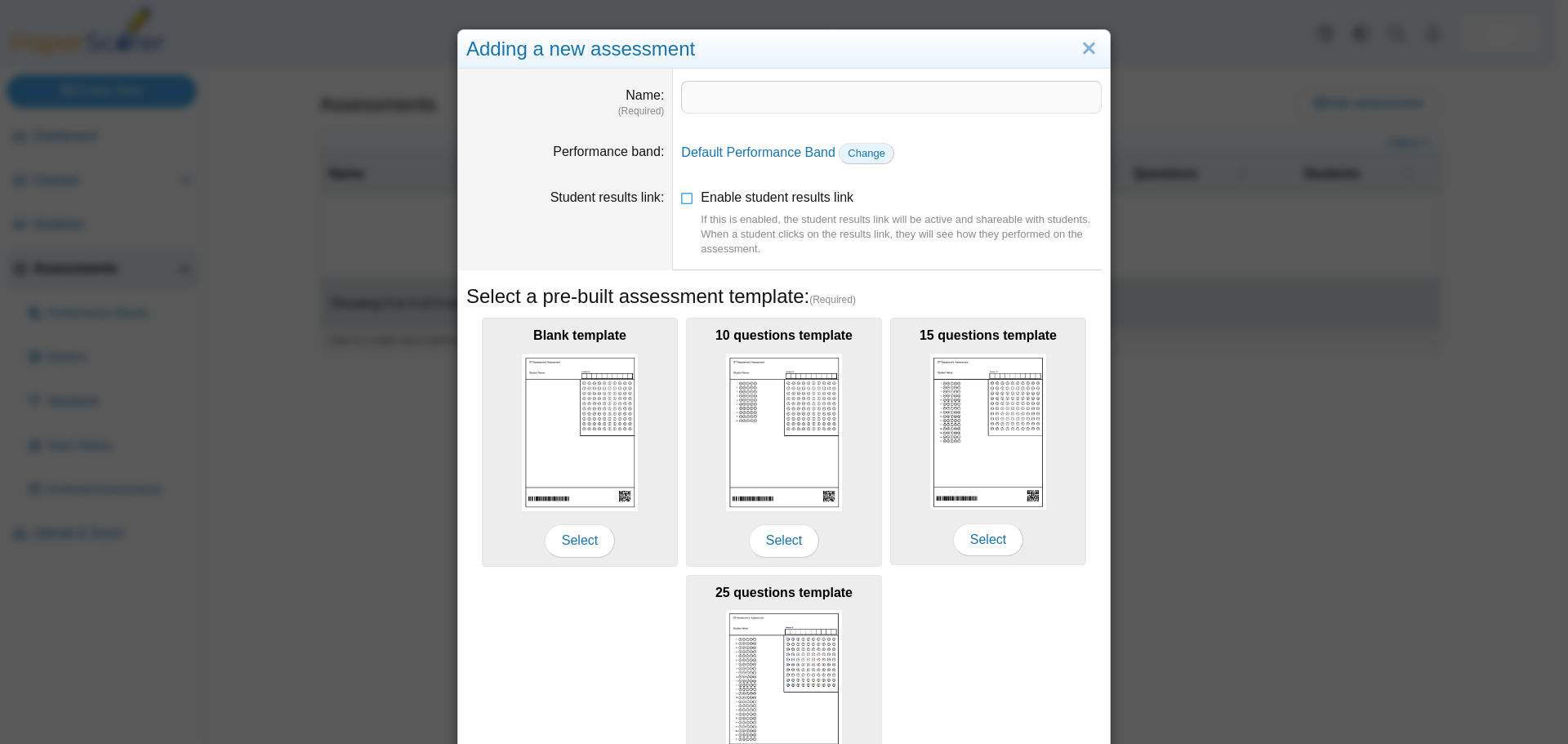
click at [863, 164] on link "Change" at bounding box center [866, 154] width 55 height 21
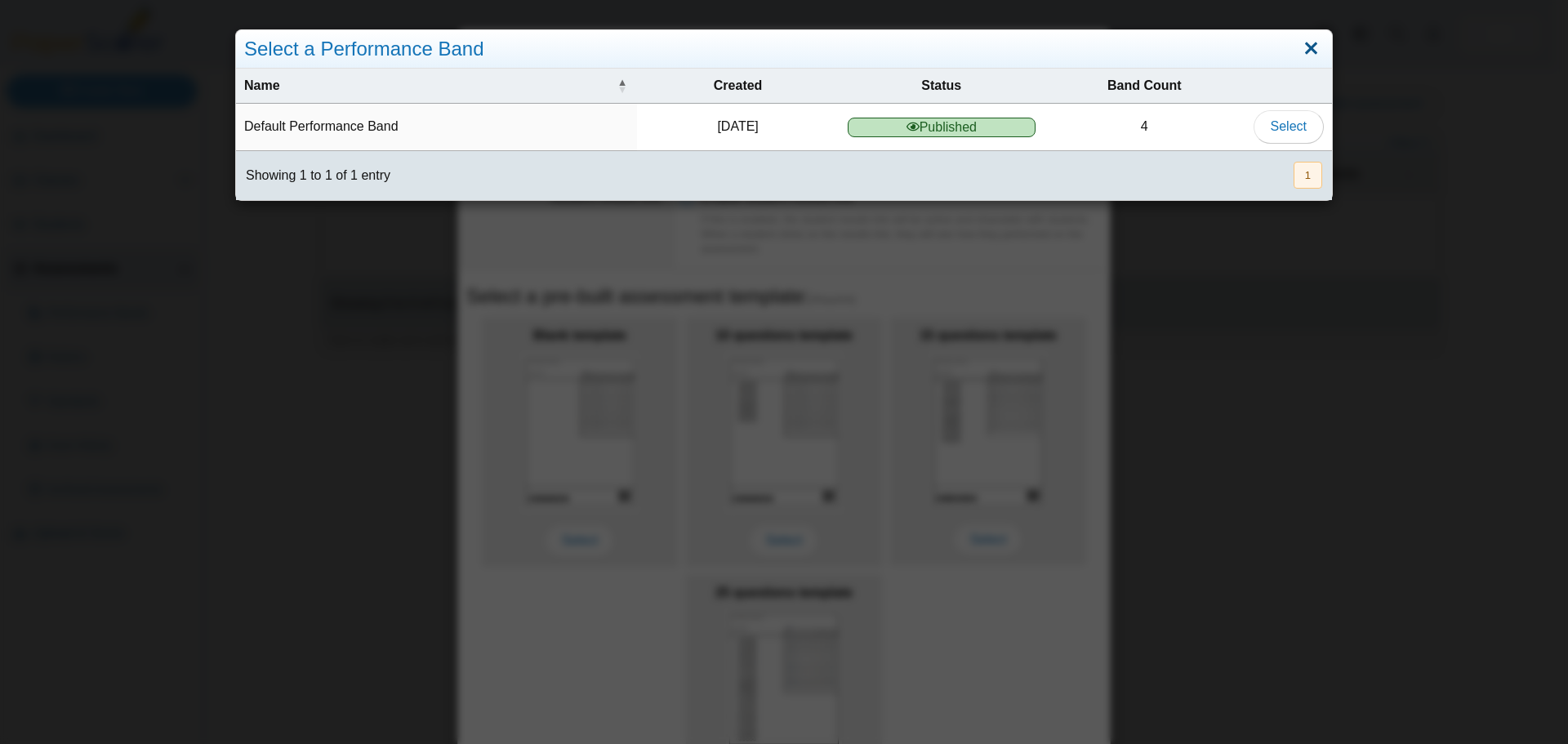
click at [1302, 45] on link "Close" at bounding box center [1312, 48] width 25 height 28
